Goal: Information Seeking & Learning: Learn about a topic

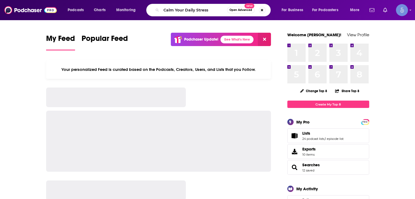
type input "Calm Your Daily Stress"
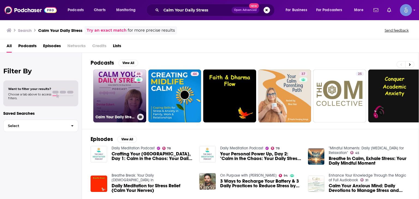
click at [117, 74] on link "46 Calm Your Daily Stress - Stress Relief for the Busy Woman" at bounding box center [119, 96] width 53 height 53
